Goal: Task Accomplishment & Management: Complete application form

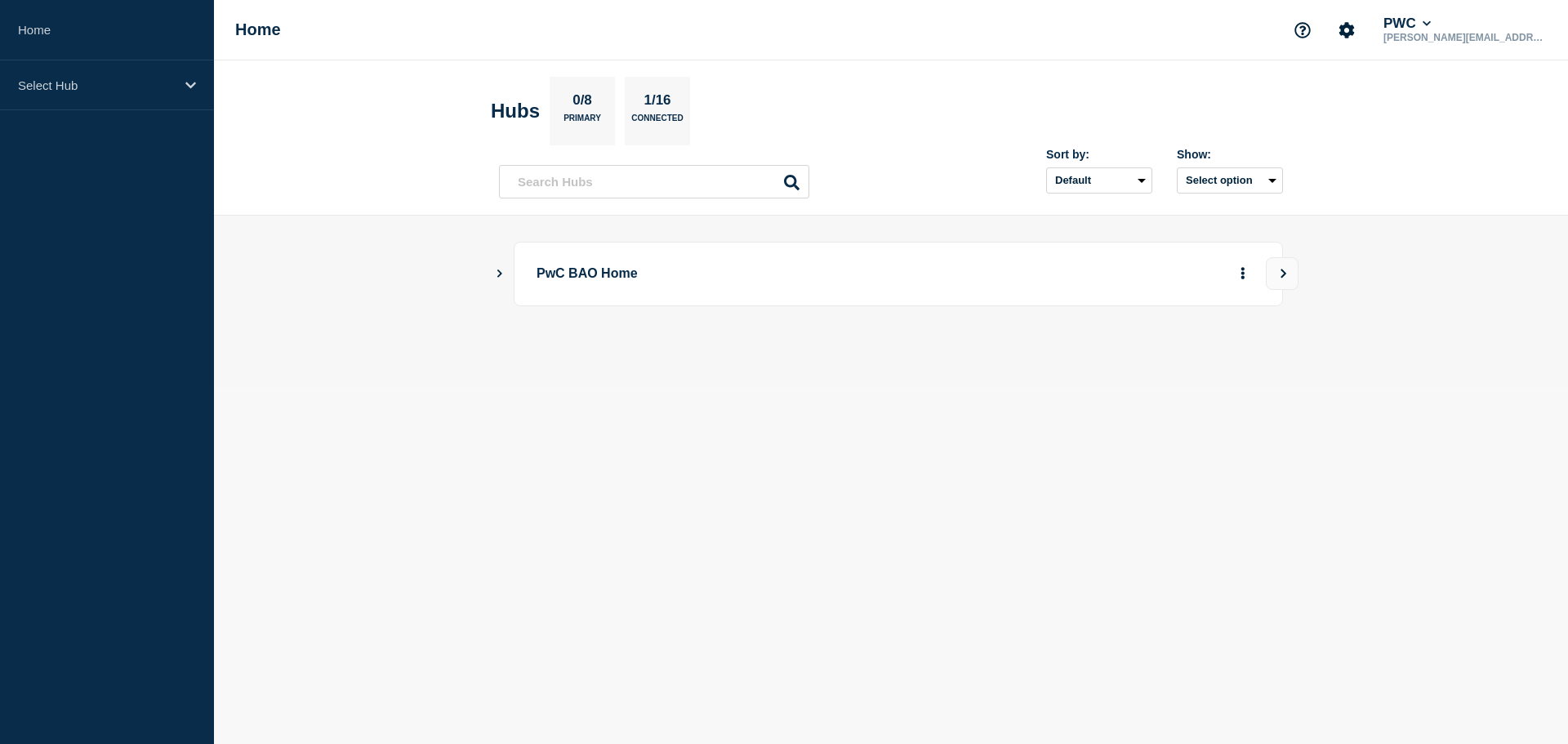
drag, startPoint x: 581, startPoint y: 279, endPoint x: 537, endPoint y: 284, distance: 44.3
click at [580, 279] on p "PwC BAO Home" at bounding box center [763, 274] width 452 height 30
click at [506, 274] on div "PwC BAO Home" at bounding box center [890, 274] width 784 height 65
click at [497, 274] on icon "Show Connected Hubs" at bounding box center [499, 273] width 10 height 8
click at [602, 354] on p "PwC US Tax" at bounding box center [687, 356] width 257 height 33
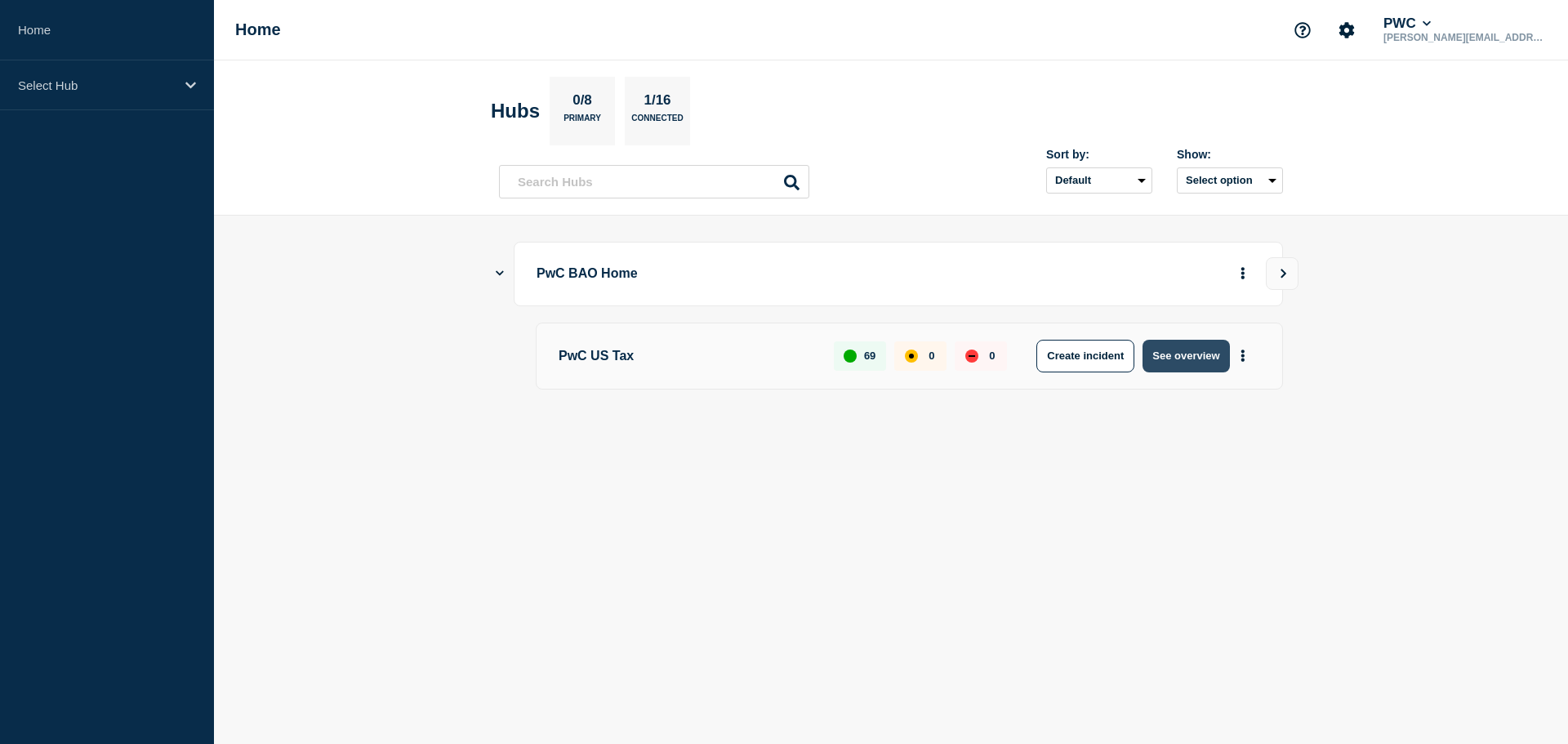
click at [1193, 365] on button "See overview" at bounding box center [1186, 356] width 86 height 33
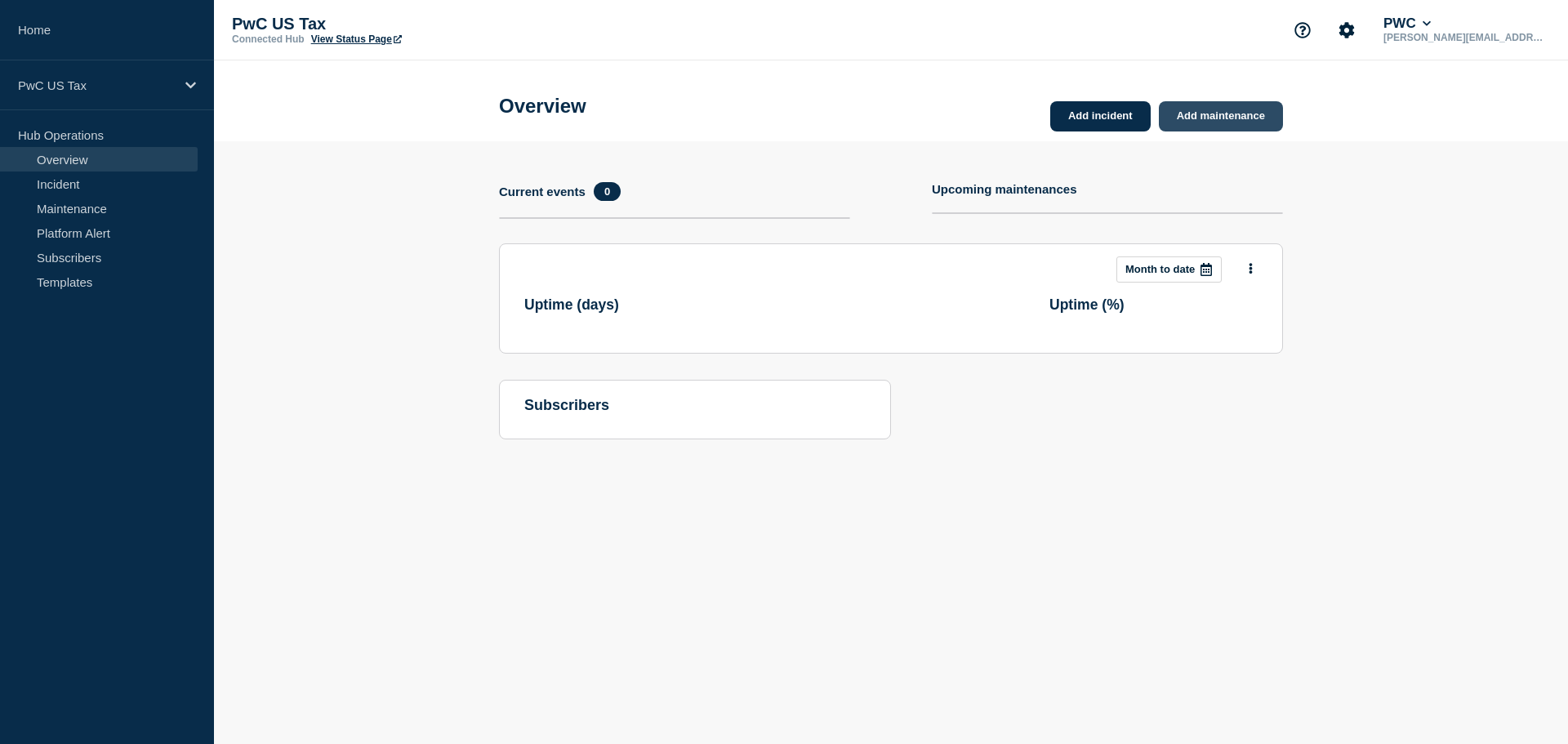
click at [1195, 113] on link "Add maintenance" at bounding box center [1221, 116] width 124 height 30
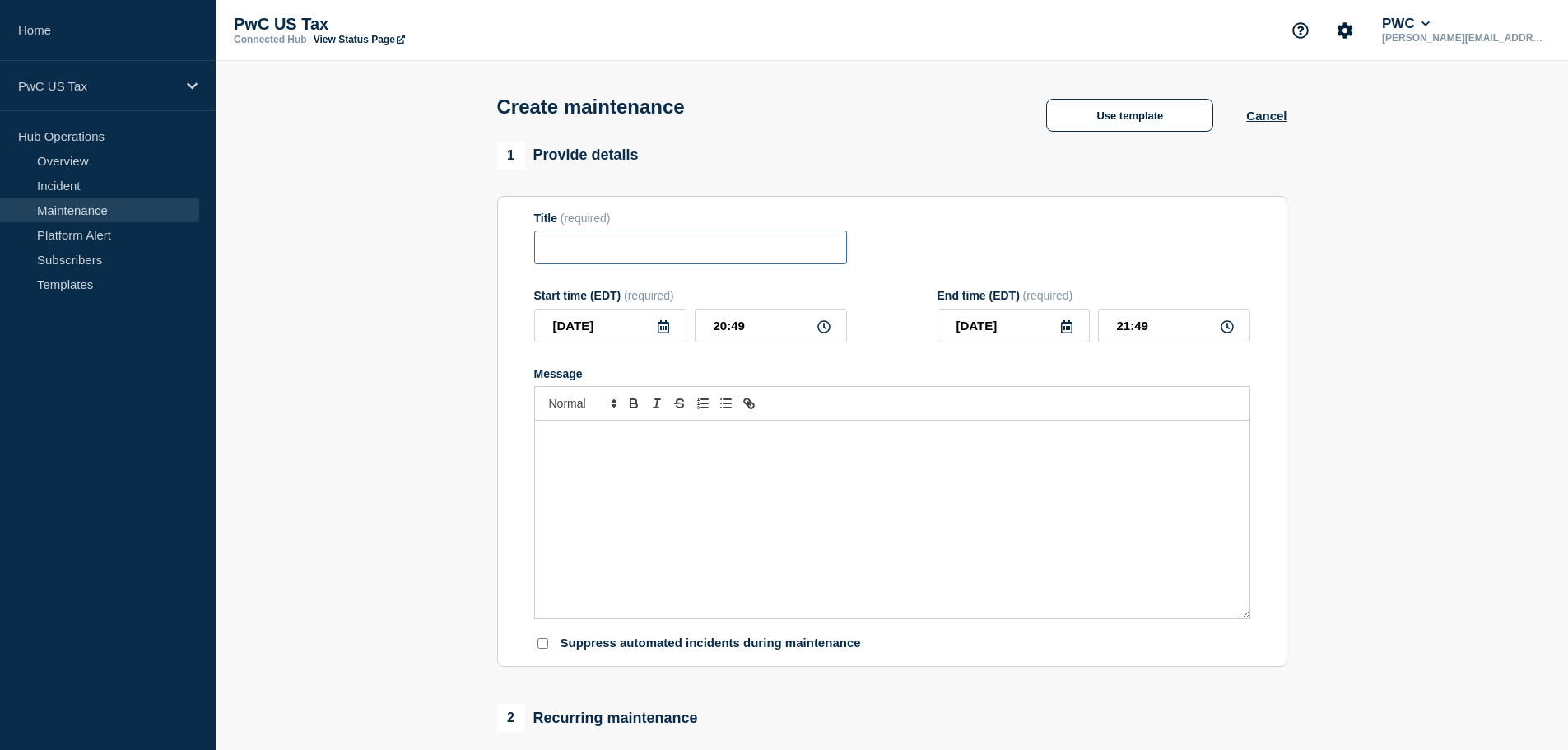
click at [615, 245] on input "Title" at bounding box center [690, 247] width 313 height 34
click at [1059, 116] on button "Use template" at bounding box center [1130, 115] width 167 height 33
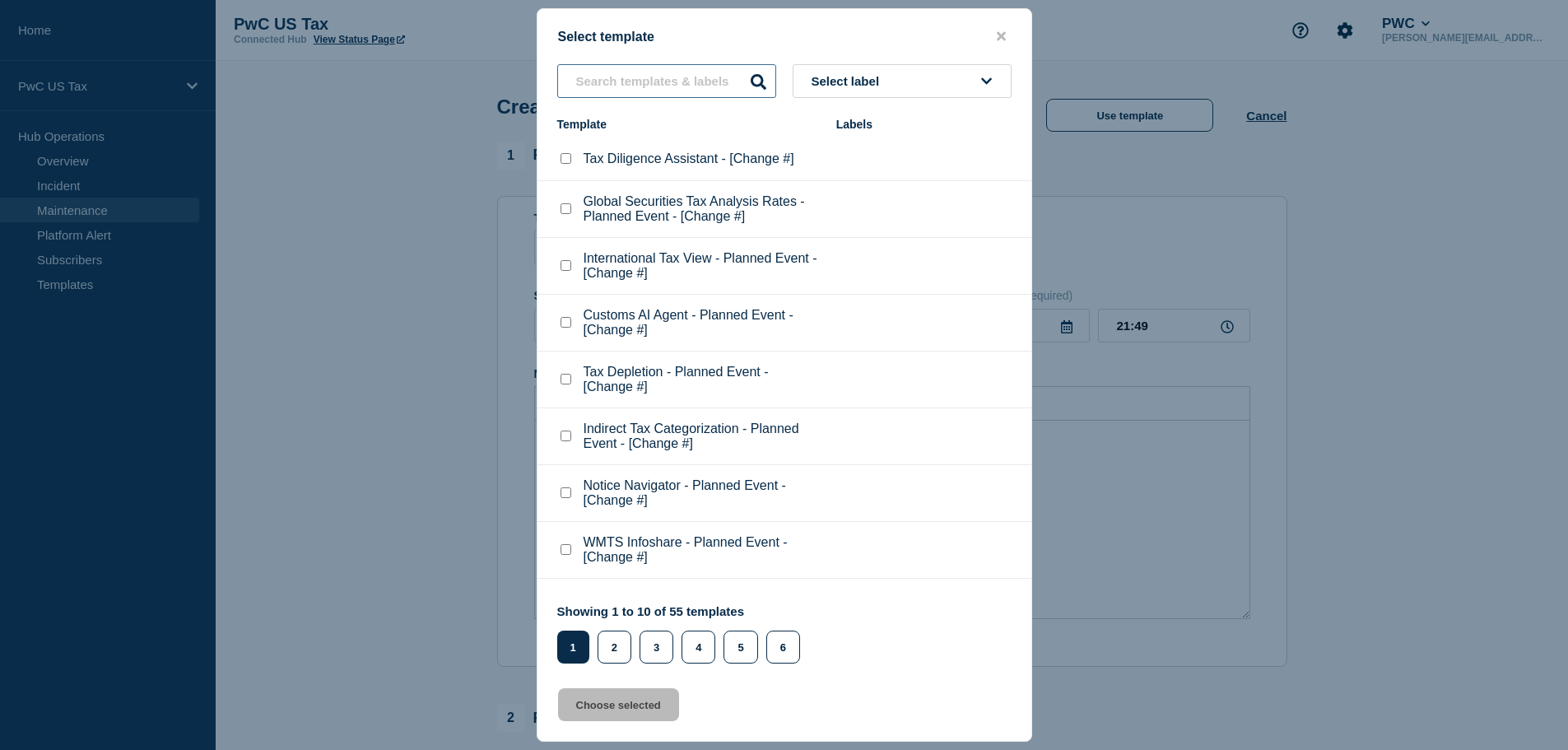
click at [688, 79] on input "text" at bounding box center [667, 81] width 219 height 34
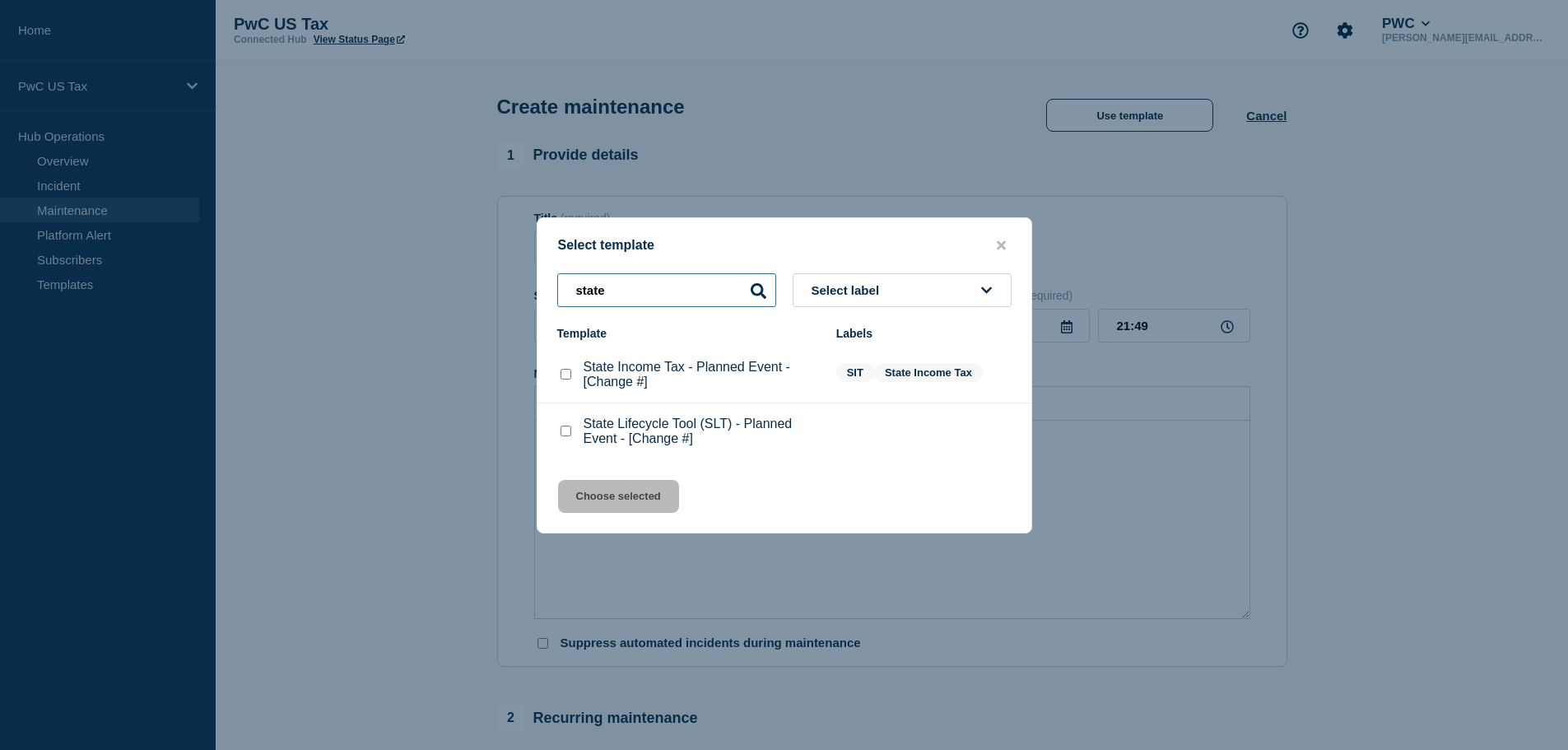
type input "state"
click at [666, 442] on p "State Lifecycle Tool (SLT) - Planned Event - [Change #]" at bounding box center [702, 431] width 236 height 29
click at [627, 435] on p "State Lifecycle Tool (SLT) - Planned Event - [Change #]" at bounding box center [702, 431] width 236 height 29
click at [595, 435] on p "State Lifecycle Tool (SLT) - Planned Event - [Change #]" at bounding box center [702, 431] width 236 height 29
click at [565, 436] on checkbox"] "State Lifecycle Tool (SLT) - Planned Event - [Change #] checkbox" at bounding box center [565, 431] width 10 height 10
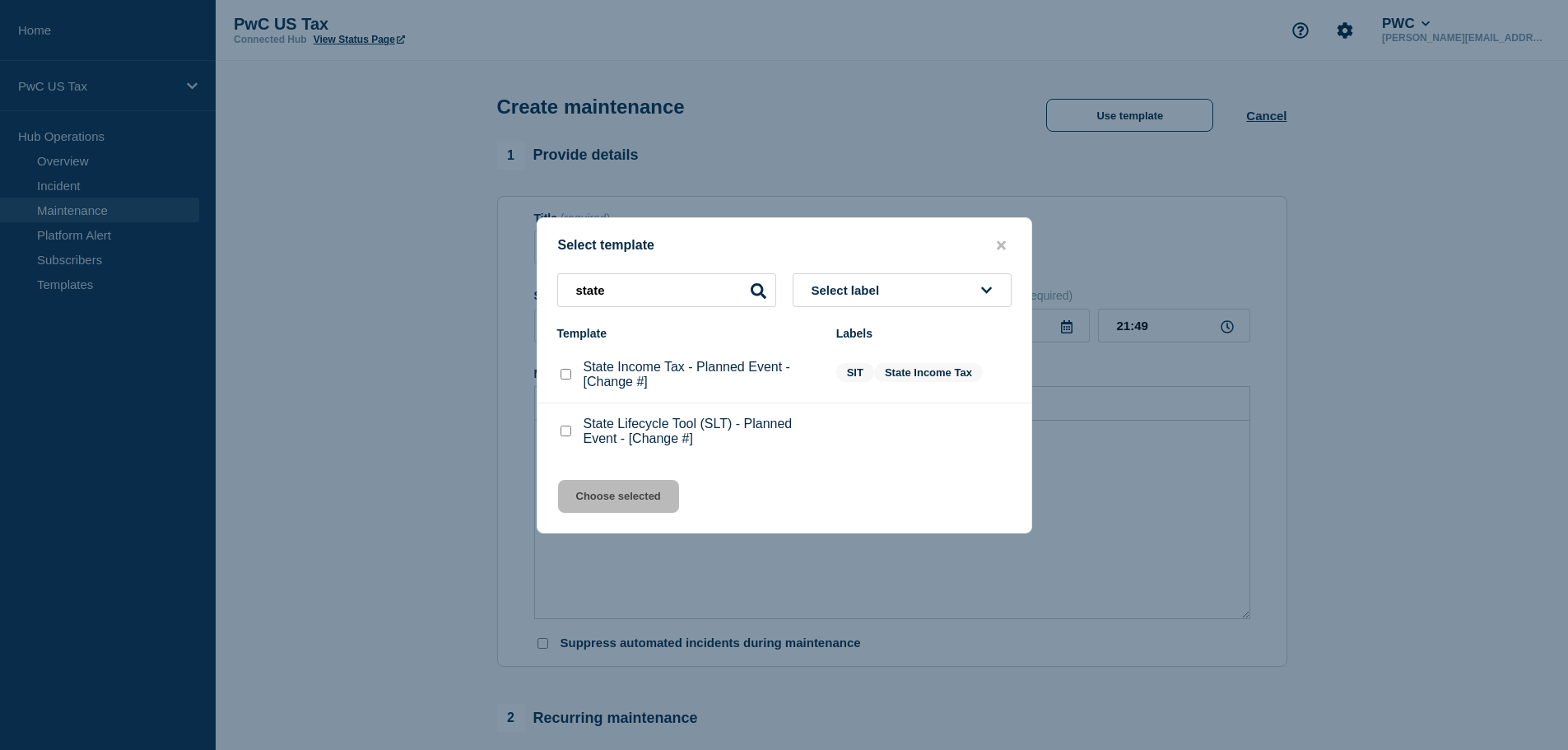
checkbox checkbox"] "true"
click at [635, 504] on button "Choose selected" at bounding box center [619, 496] width 121 height 33
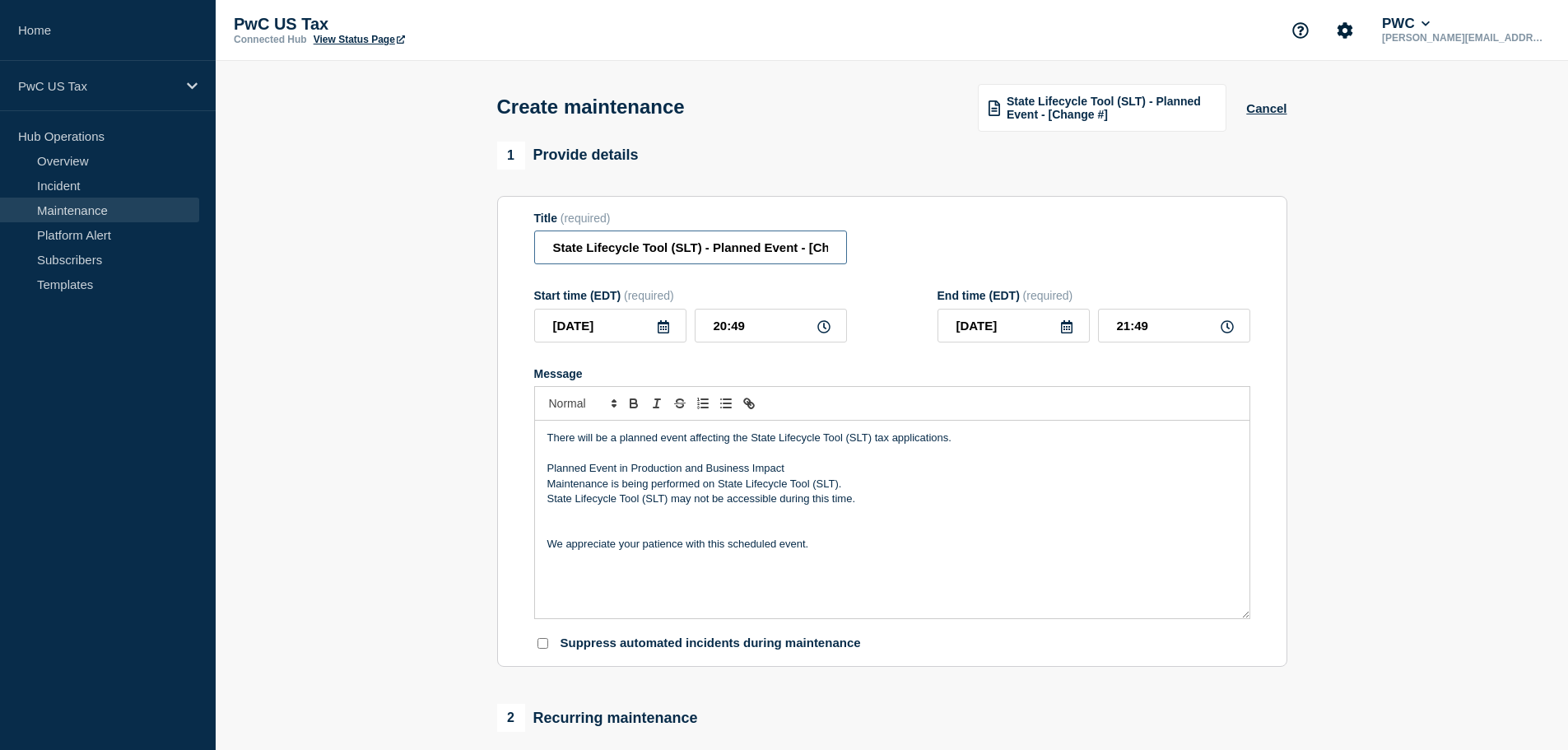
click at [794, 257] on input "State Lifecycle Tool (SLT) - Planned Event - [Change #]" at bounding box center [690, 247] width 313 height 34
drag, startPoint x: 823, startPoint y: 252, endPoint x: 768, endPoint y: 258, distance: 55.3
click at [768, 258] on input "State Lifecycle Tool (SLT) - Planned Event - [Change #]" at bounding box center [690, 247] width 313 height 34
paste input "HG1549053"
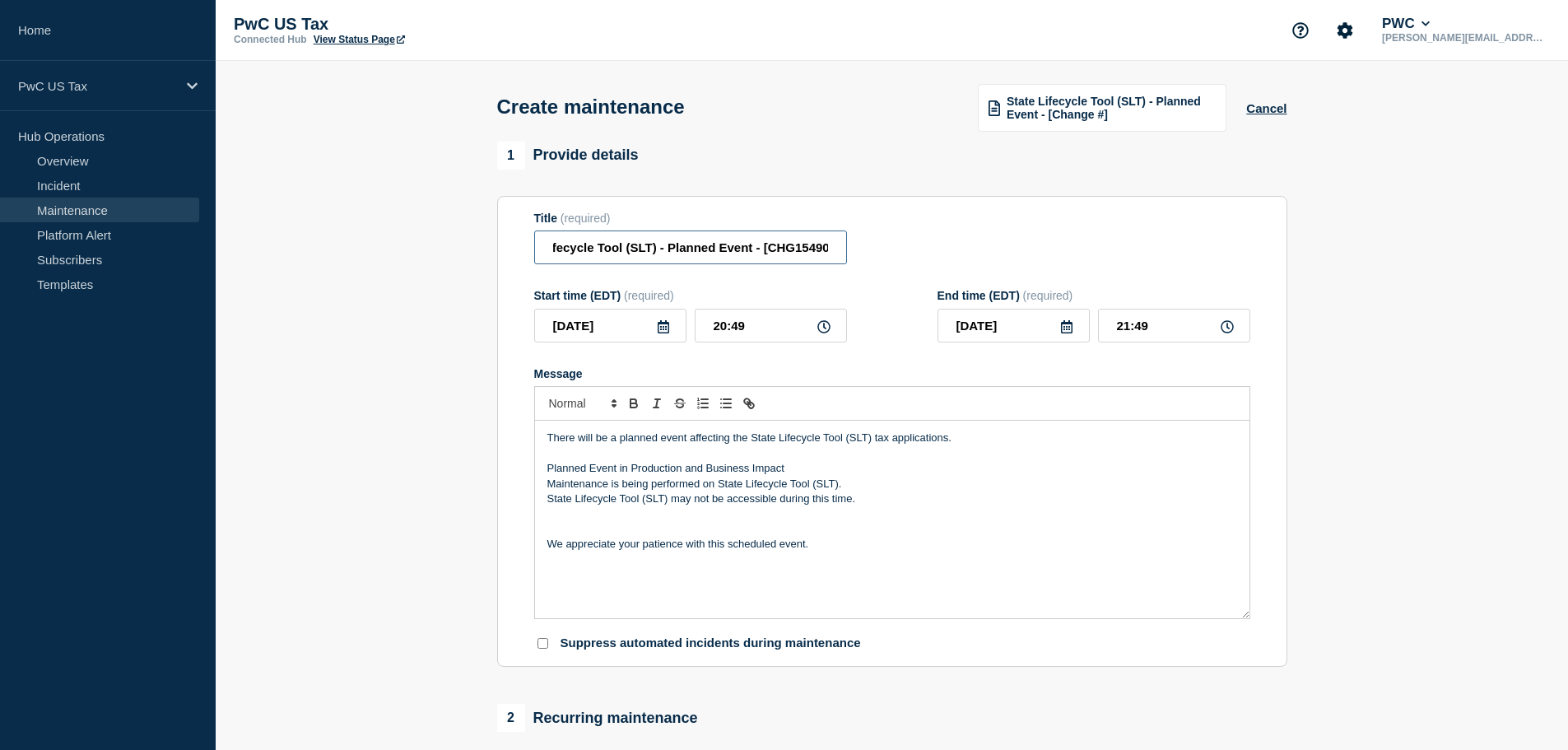
scroll to position [0, 61]
type input "State Lifecycle Tool (SLT) - Planned Event - [CHG1549053]"
click at [672, 315] on input "[DATE]" at bounding box center [610, 326] width 152 height 34
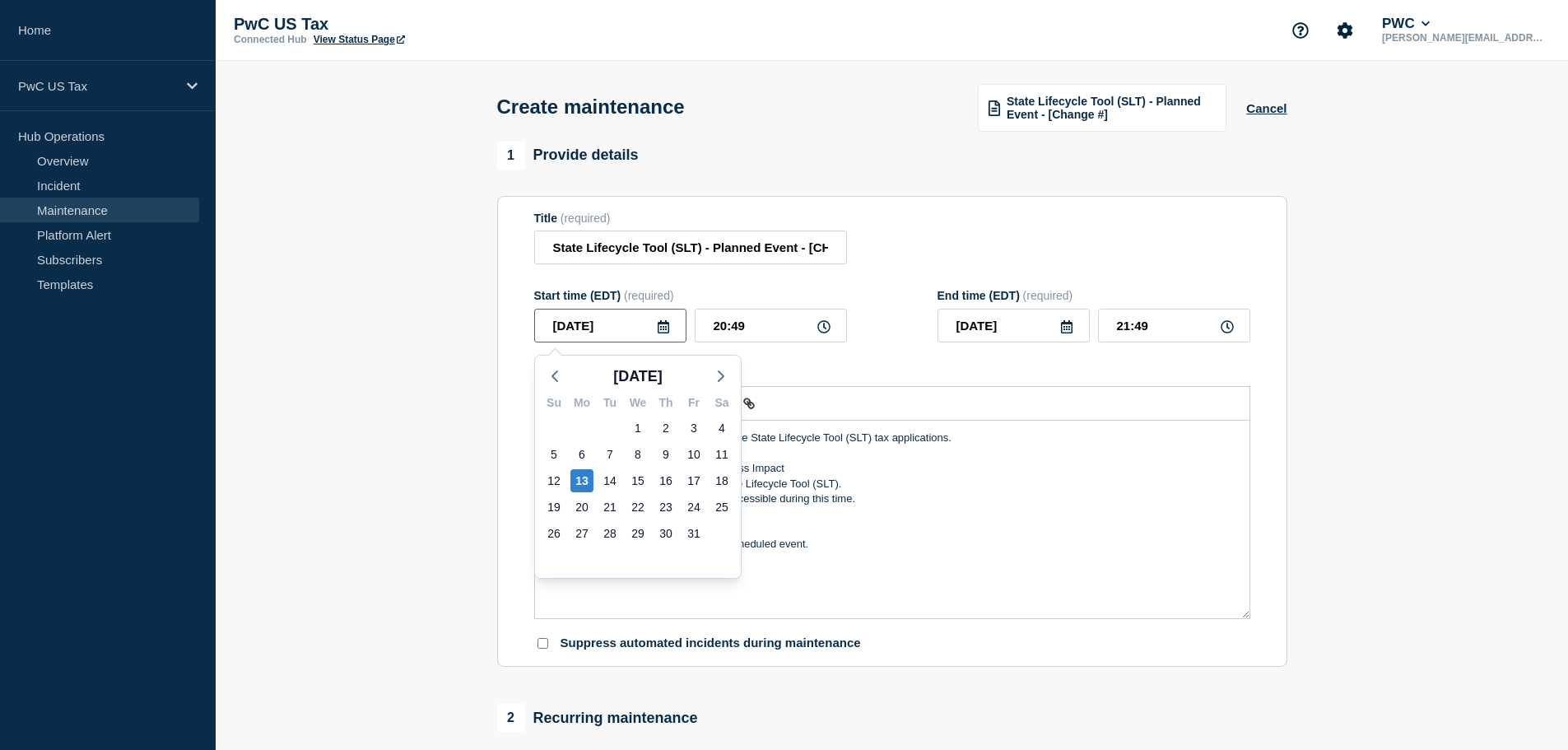
click at [672, 326] on input "[DATE]" at bounding box center [610, 326] width 152 height 34
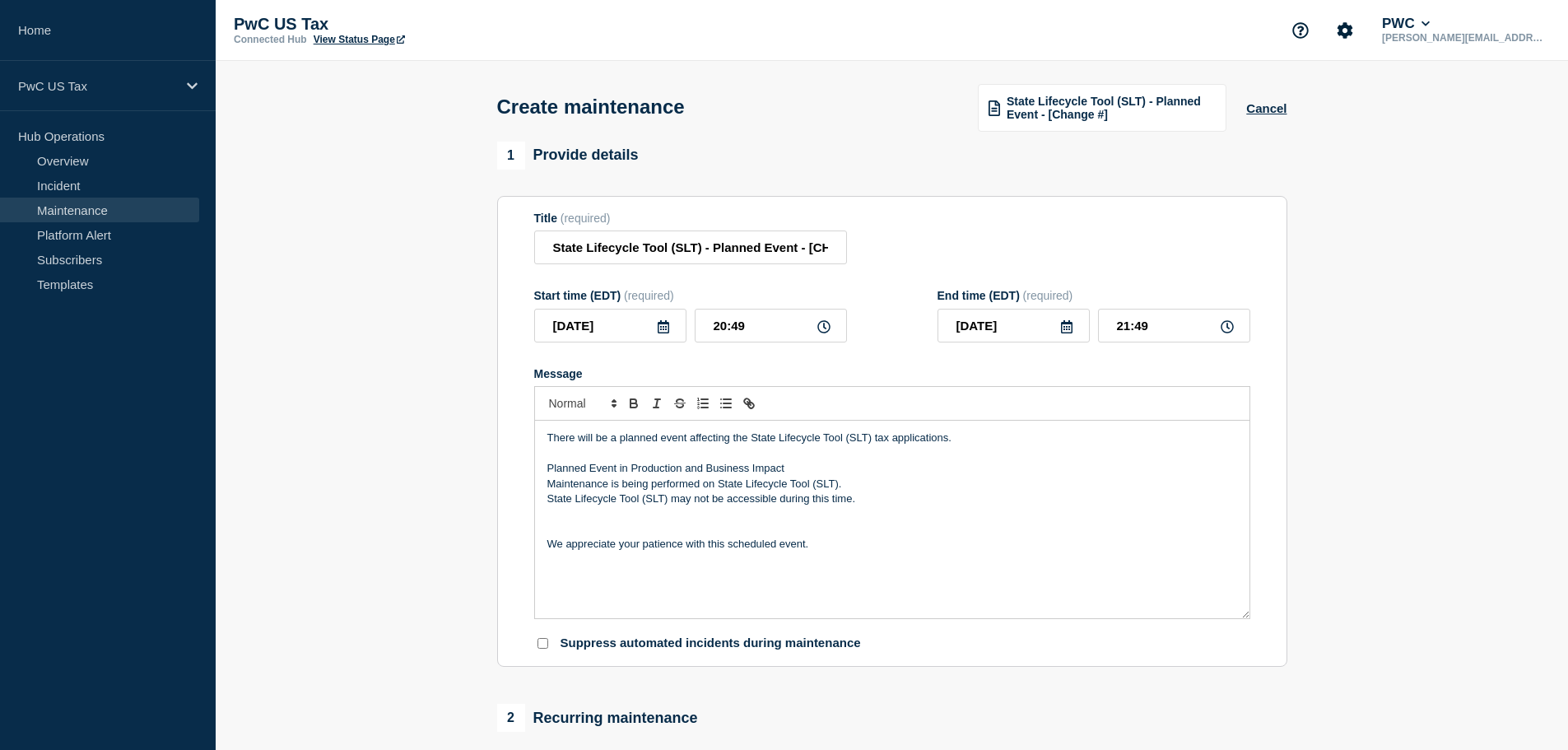
click at [661, 332] on icon at bounding box center [663, 327] width 13 height 13
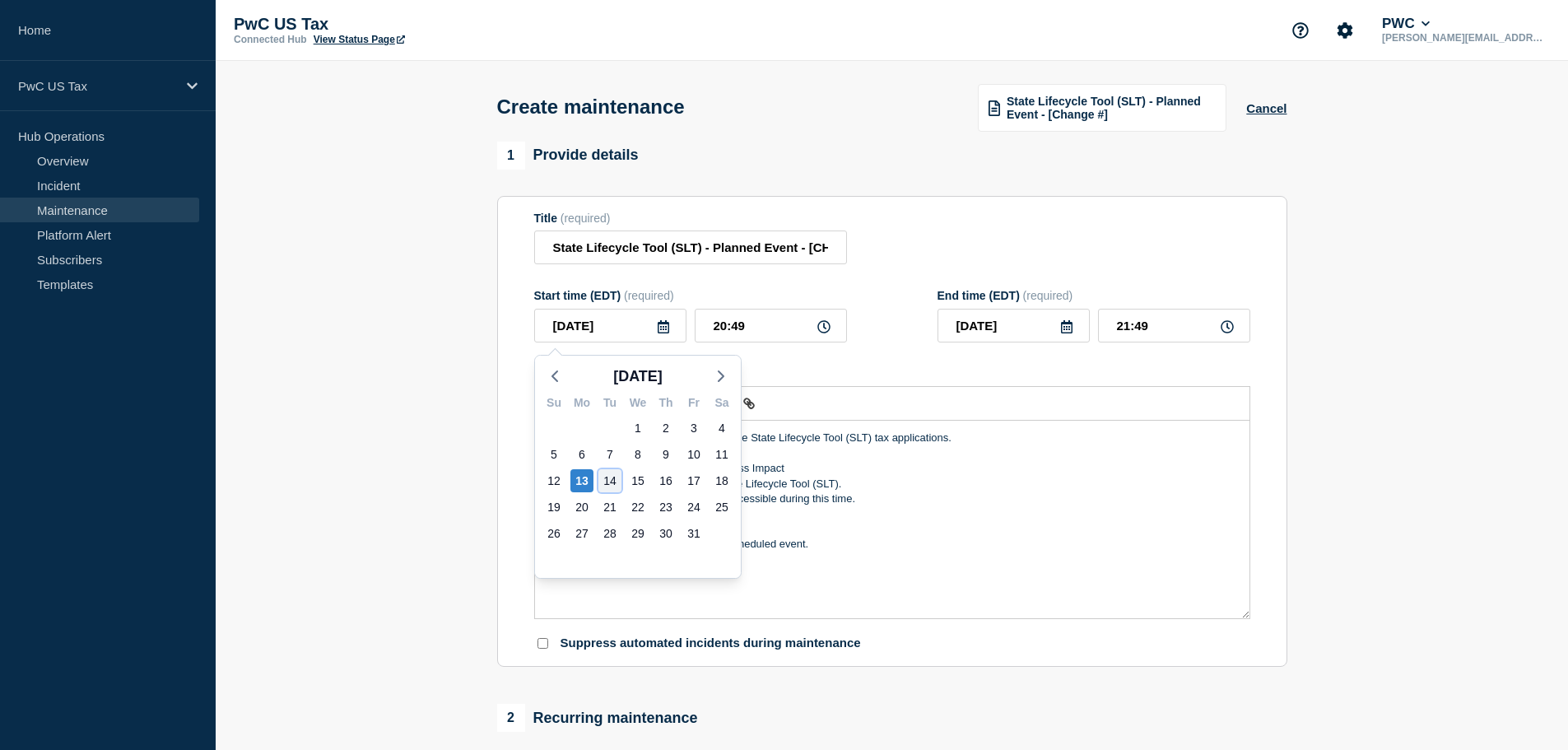
click at [613, 478] on div "14" at bounding box center [610, 481] width 23 height 23
type input "[DATE]"
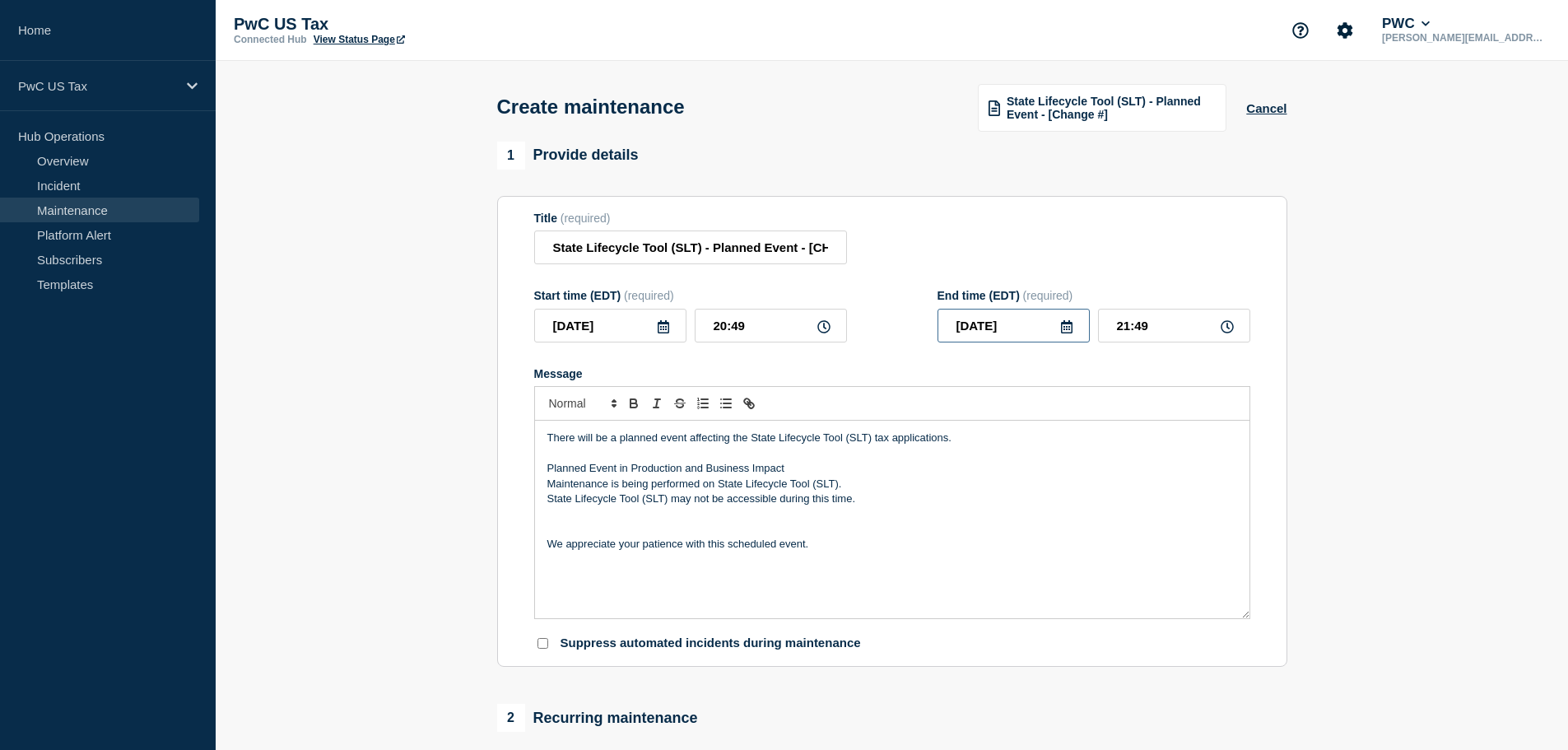
click at [1066, 338] on input "[DATE]" at bounding box center [1014, 326] width 152 height 34
drag, startPoint x: 719, startPoint y: 341, endPoint x: 718, endPoint y: 330, distance: 11.0
click at [718, 336] on input "20:49" at bounding box center [770, 326] width 152 height 34
click at [724, 328] on input "20:49" at bounding box center [770, 326] width 152 height 34
type input "06:49"
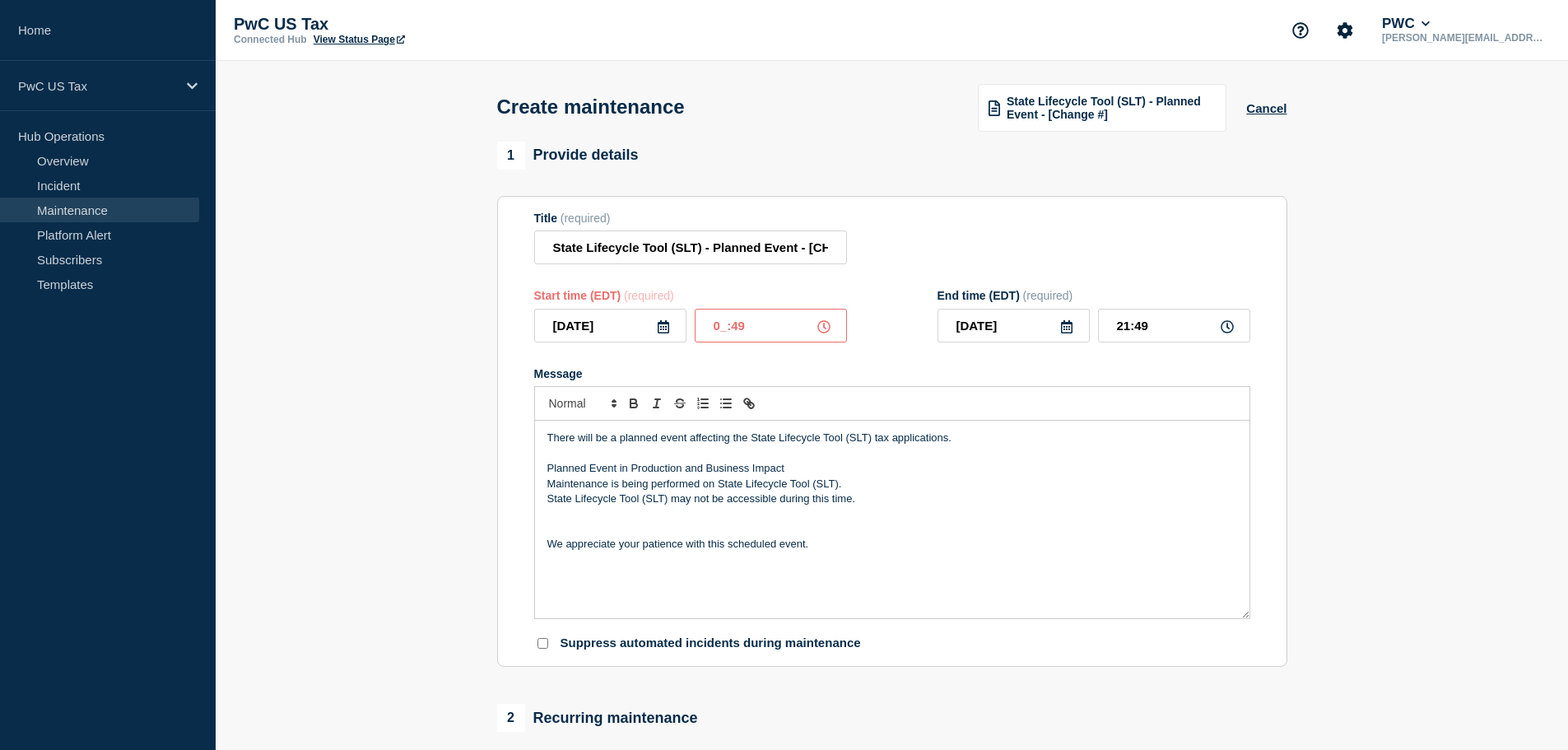
type input "07:49"
type input "06:00"
click at [1125, 332] on input "07:00" at bounding box center [1173, 326] width 152 height 34
type input "08:00"
click at [1388, 457] on section "1 Provide details Title (required) State Lifecycle Tool (SLT) - Planned Event -…" at bounding box center [892, 756] width 1353 height 1229
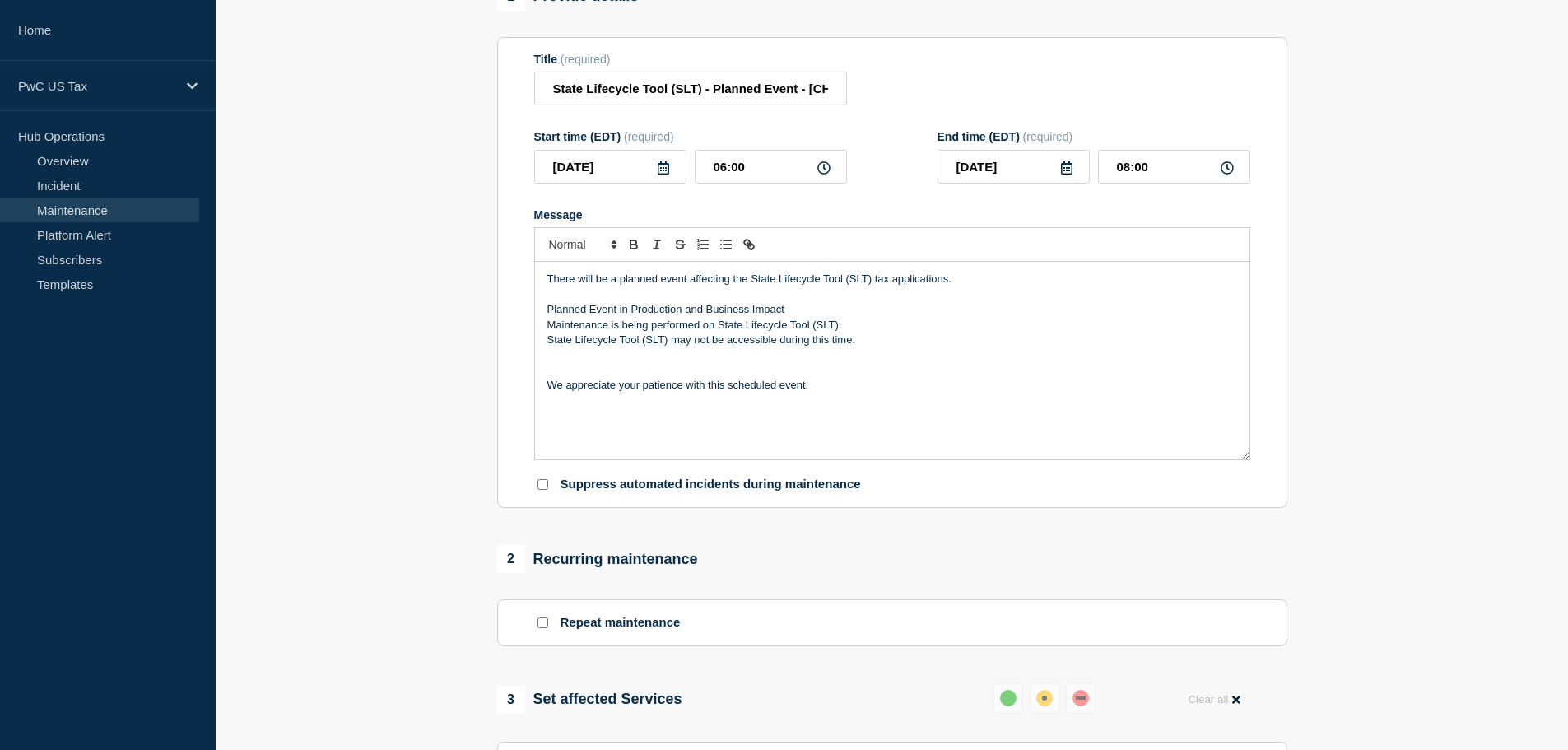
scroll to position [164, 0]
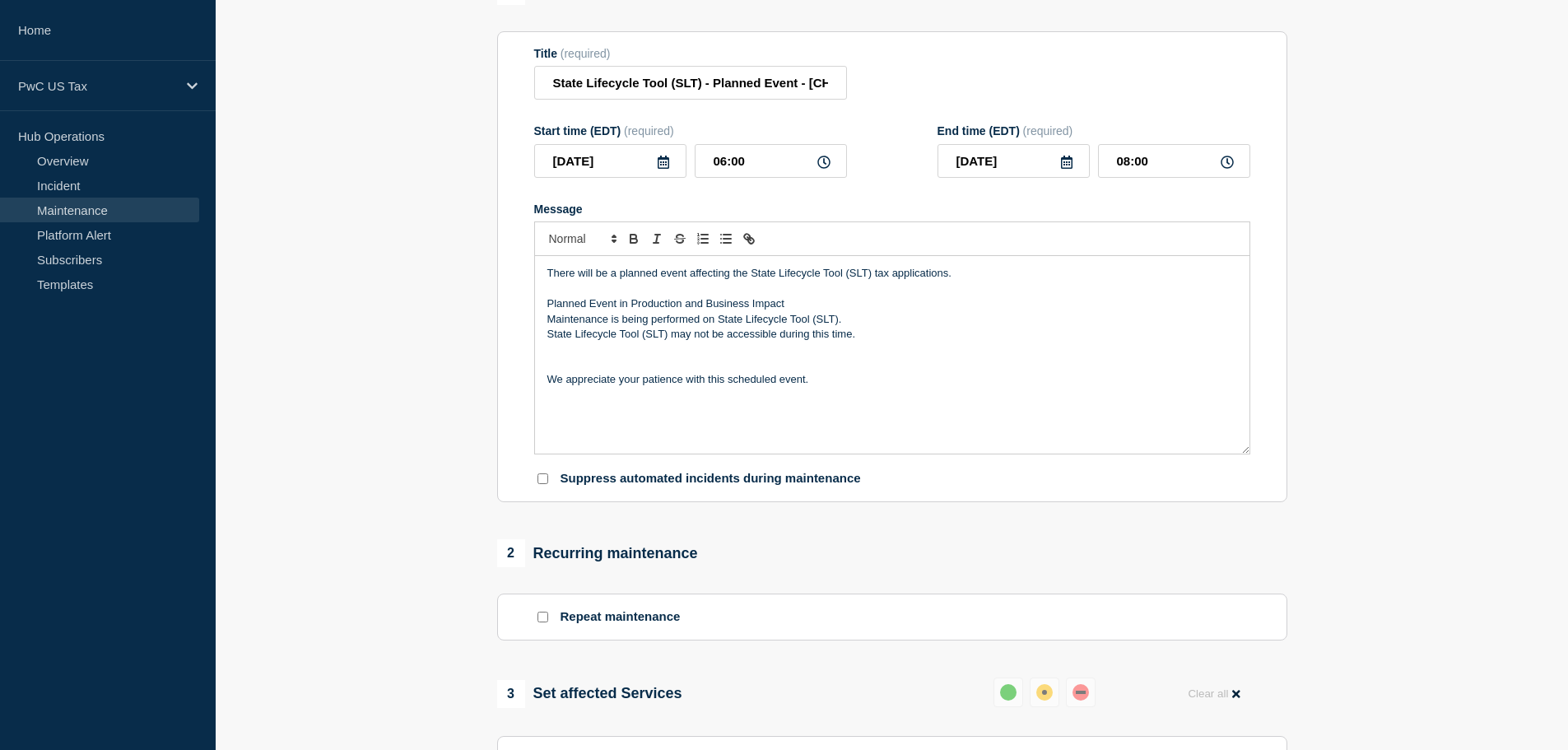
click at [739, 475] on p "Suppress automated incidents during maintenance" at bounding box center [710, 478] width 300 height 16
click at [542, 484] on input "Suppress automated incidents during maintenance" at bounding box center [542, 478] width 10 height 10
checkbox input "true"
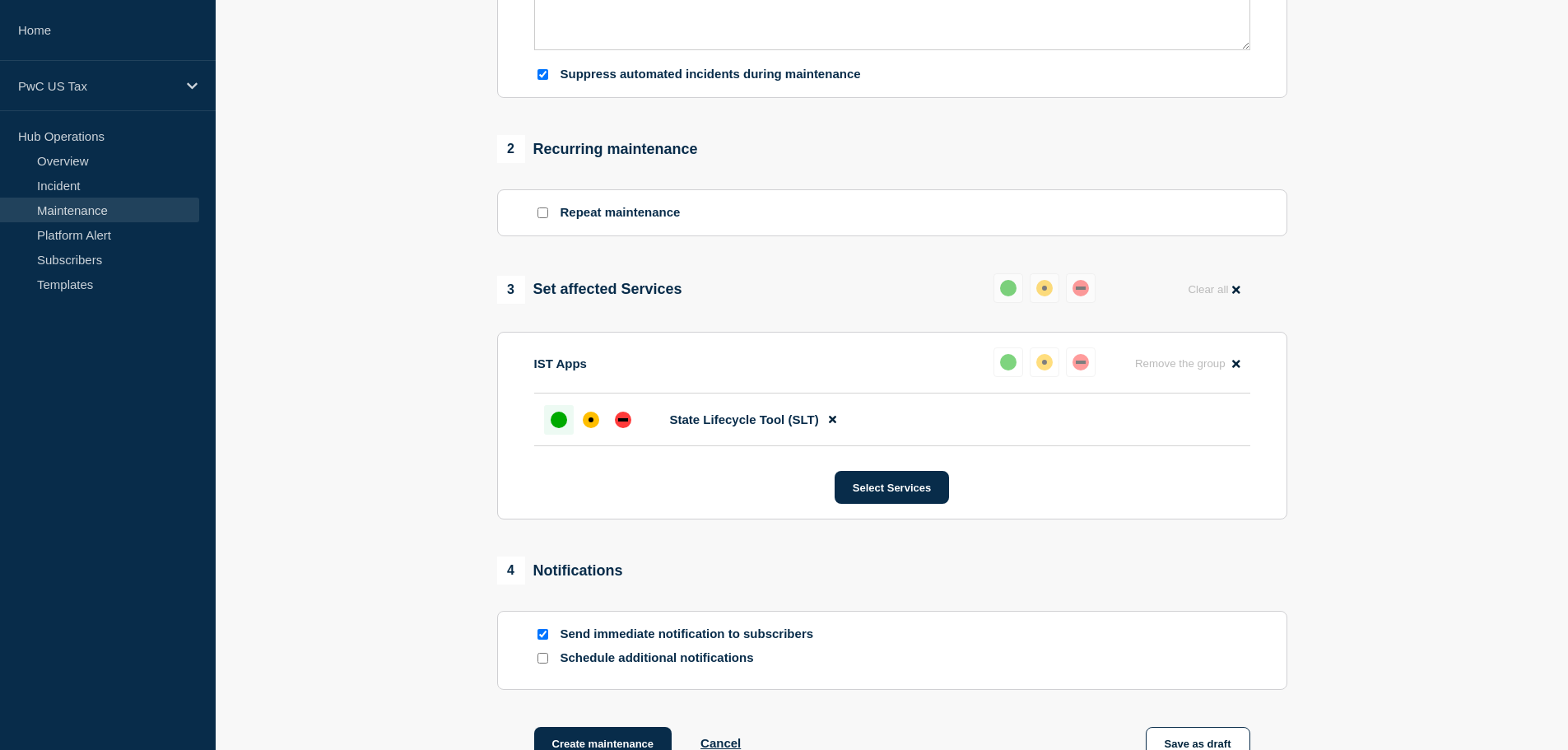
scroll to position [658, 0]
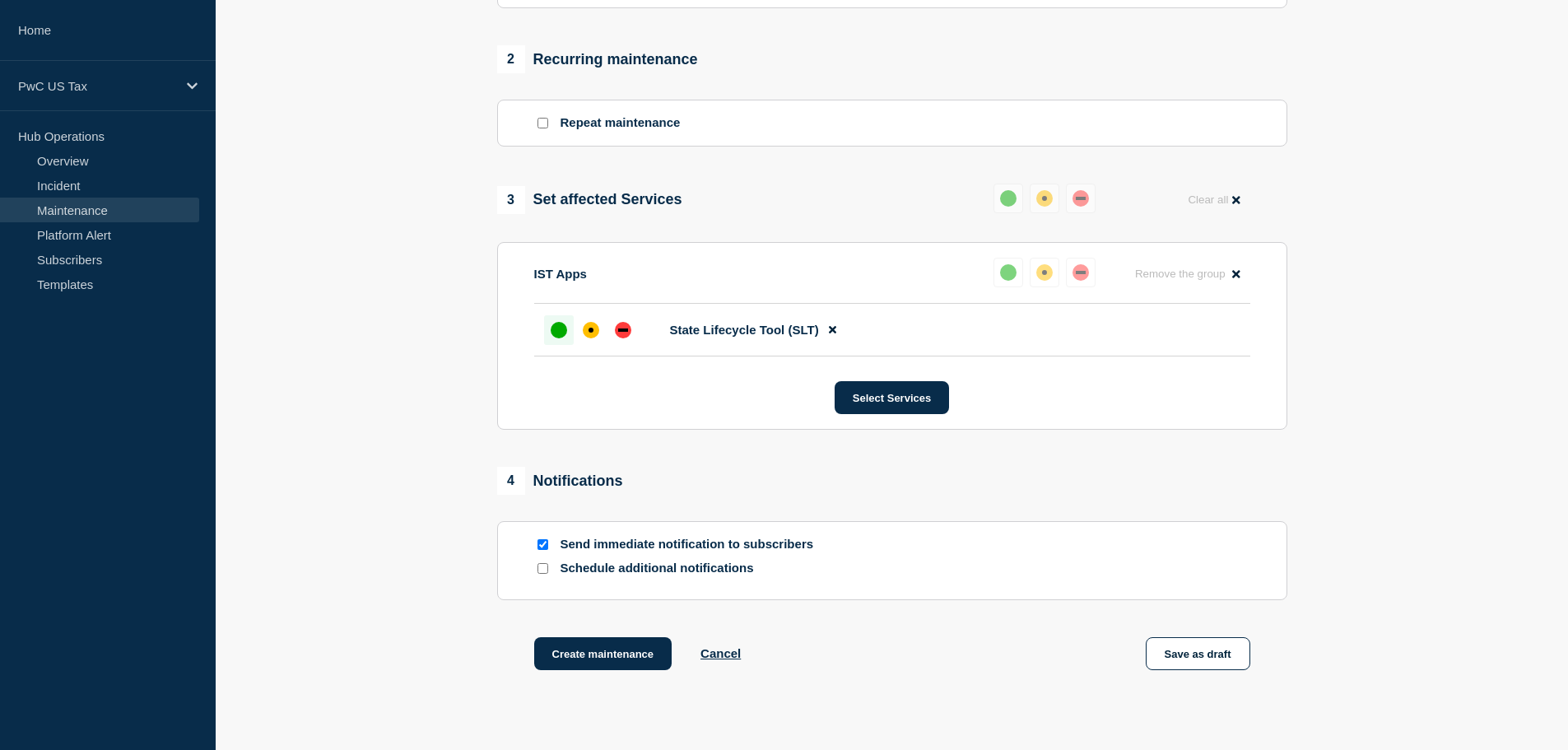
click at [540, 547] on input "Send immediate notification to subscribers" at bounding box center [542, 544] width 10 height 10
checkbox input "false"
click at [624, 656] on button "Create maintenance" at bounding box center [604, 653] width 138 height 33
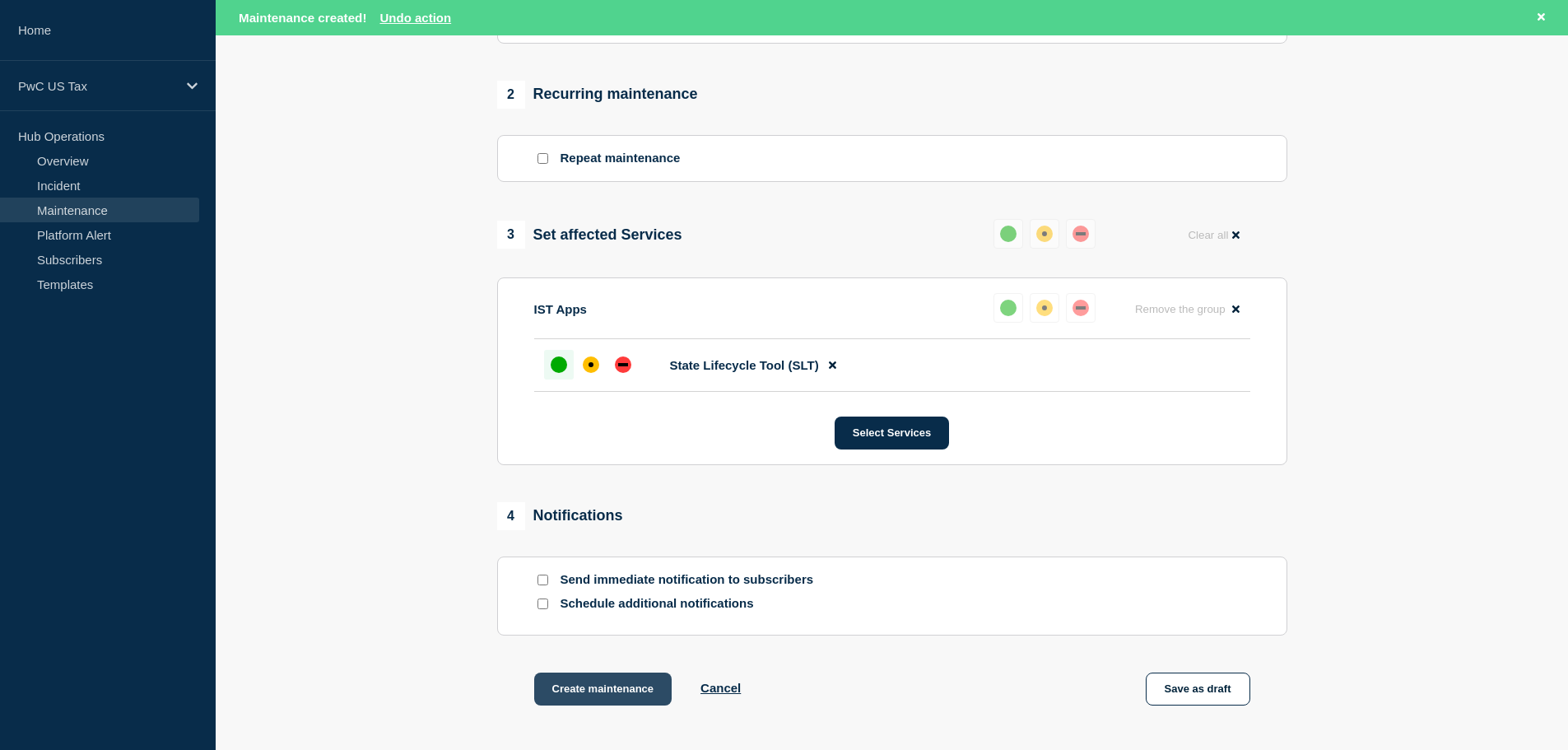
scroll to position [693, 0]
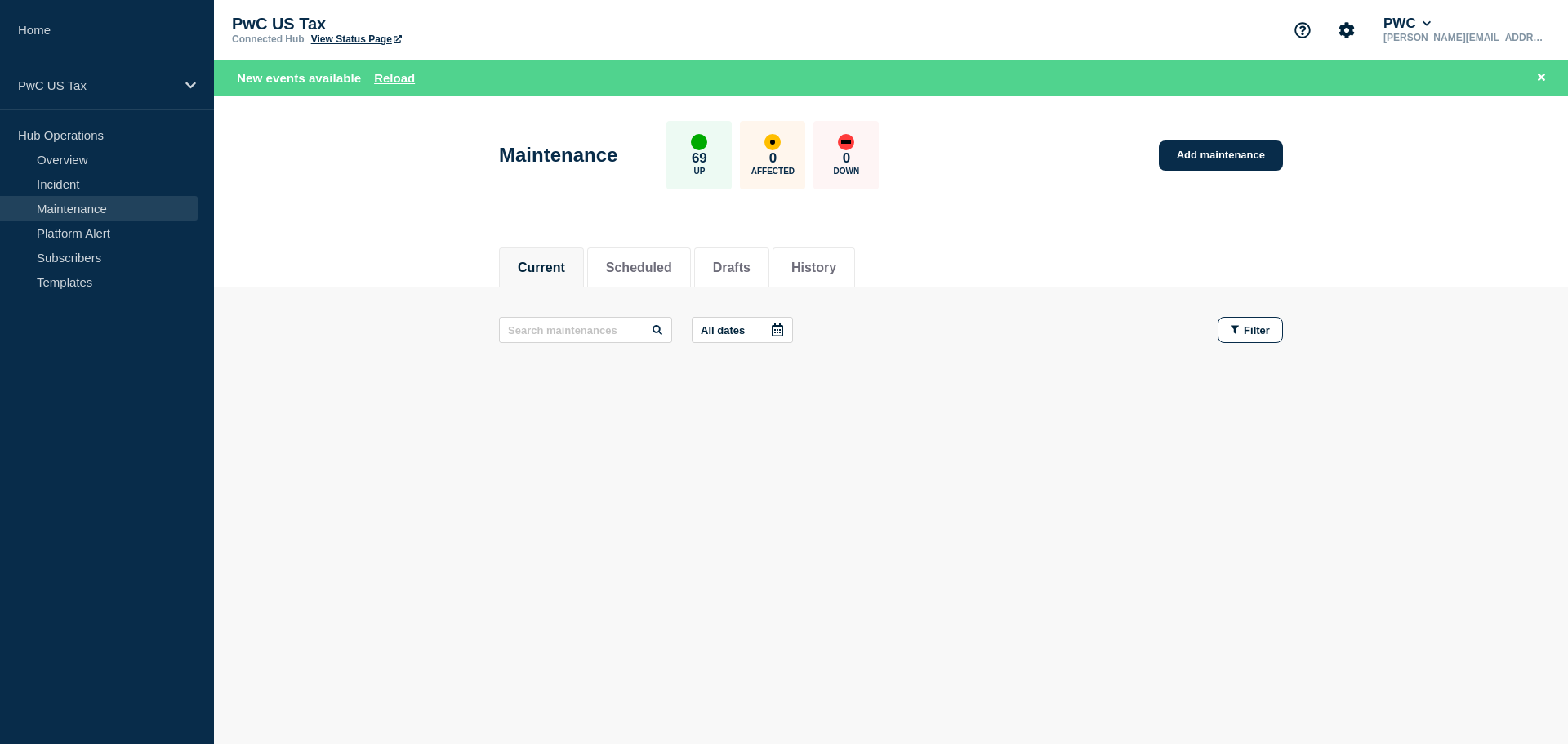
click at [896, 466] on div "Current Scheduled Drafts History Current Scheduled Drafts History All dates Fil…" at bounding box center [890, 370] width 1354 height 277
click at [386, 79] on button "Reload" at bounding box center [395, 78] width 41 height 14
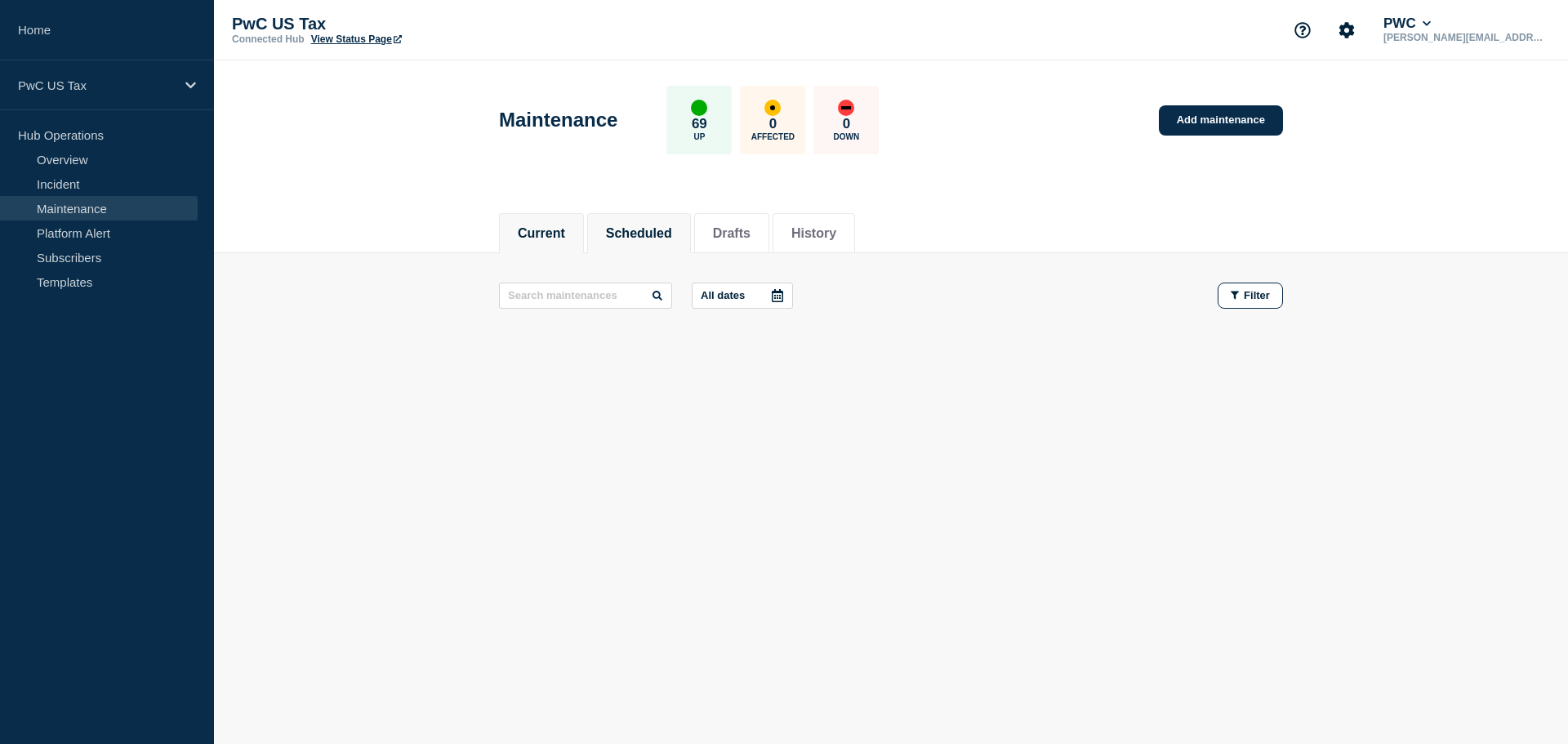
click at [636, 263] on main "All dates Filter" at bounding box center [890, 295] width 1354 height 85
click at [642, 238] on button "Scheduled" at bounding box center [639, 233] width 67 height 15
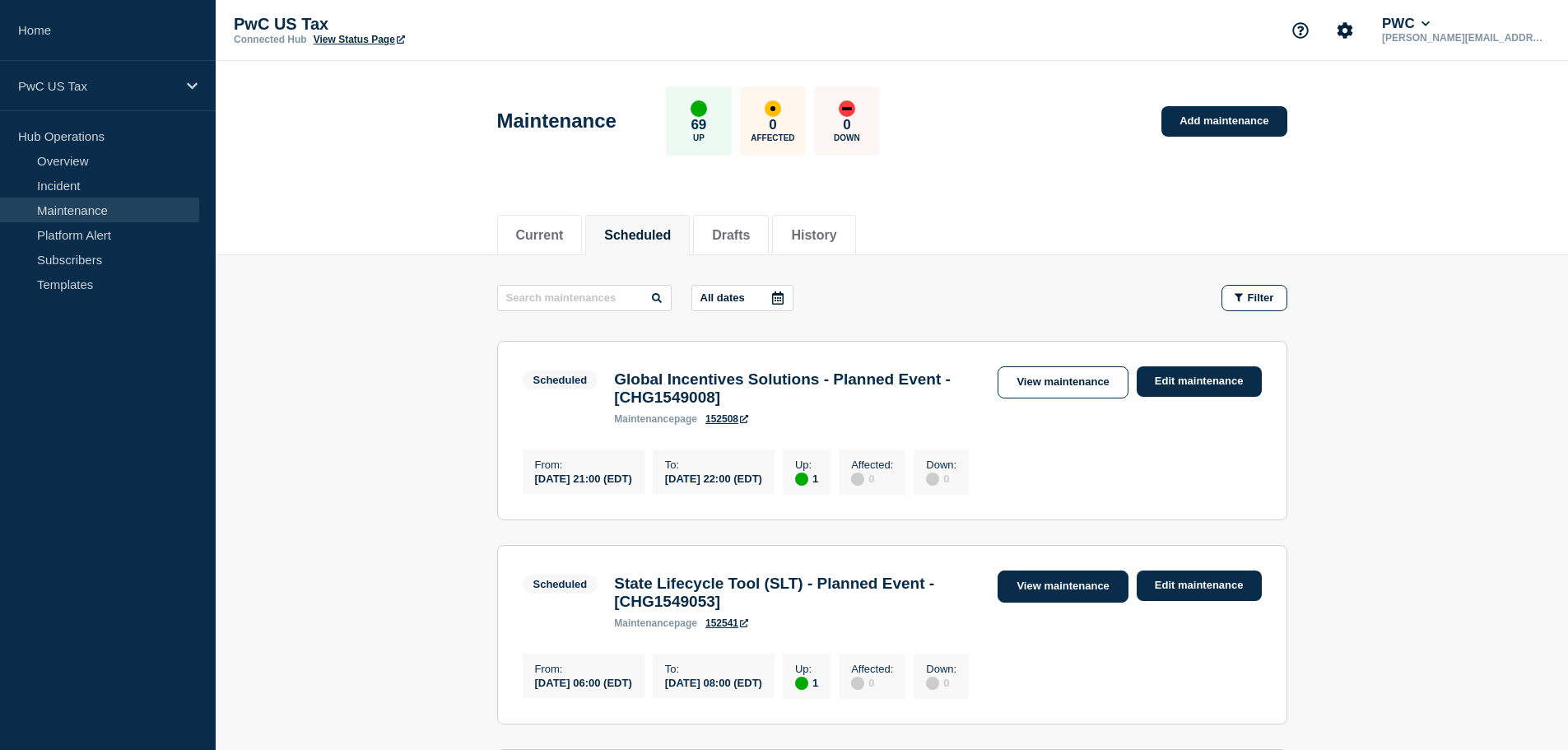
click at [1057, 584] on link "View maintenance" at bounding box center [1063, 587] width 130 height 32
